Goal: Register for event/course

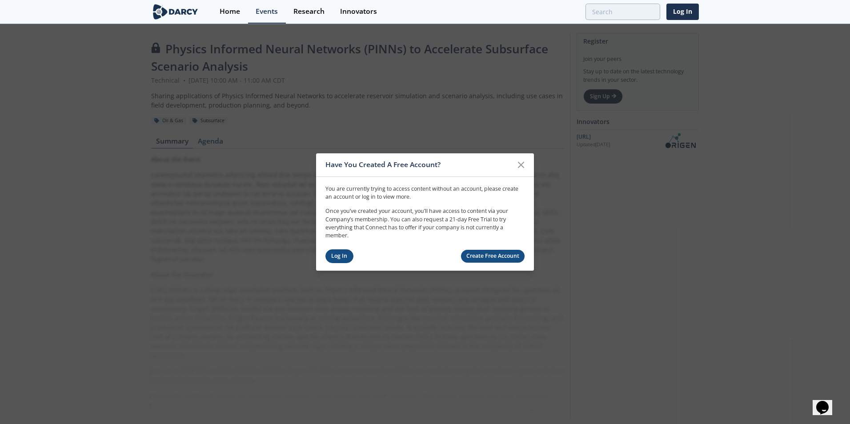
click at [341, 260] on link "Log In" at bounding box center [339, 256] width 28 height 14
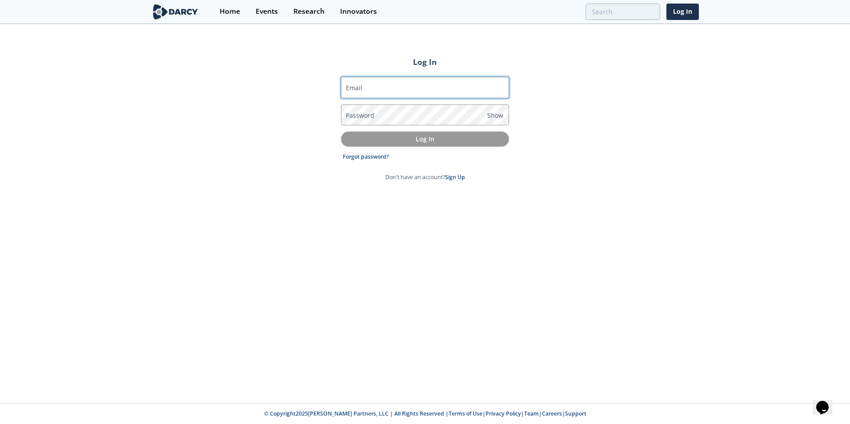
click at [398, 88] on input "Email" at bounding box center [425, 87] width 168 height 21
type input "[PERSON_NAME][EMAIL_ADDRESS][PERSON_NAME][DOMAIN_NAME]"
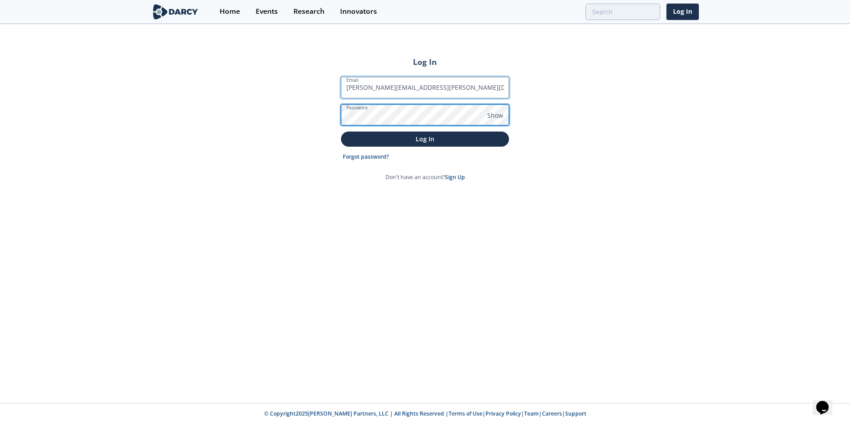
click at [341, 132] on button "Log In" at bounding box center [425, 139] width 168 height 15
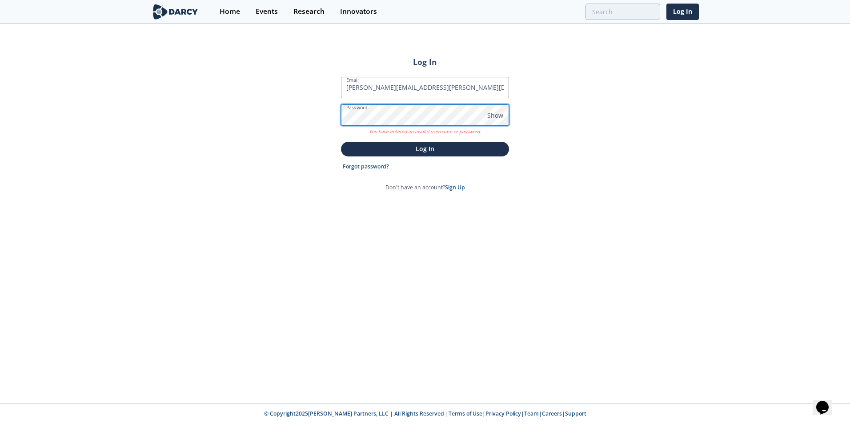
click at [236, 127] on div "Log In Email [PERSON_NAME][EMAIL_ADDRESS][PERSON_NAME][DOMAIN_NAME] Password Sh…" at bounding box center [425, 214] width 850 height 378
click at [341, 142] on button "Log In" at bounding box center [425, 149] width 168 height 15
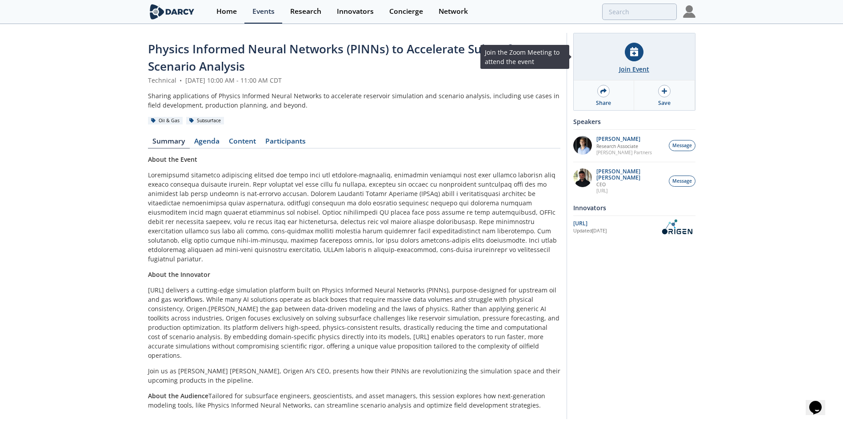
click at [650, 51] on div "Join Event" at bounding box center [634, 56] width 121 height 47
